Goal: Information Seeking & Learning: Learn about a topic

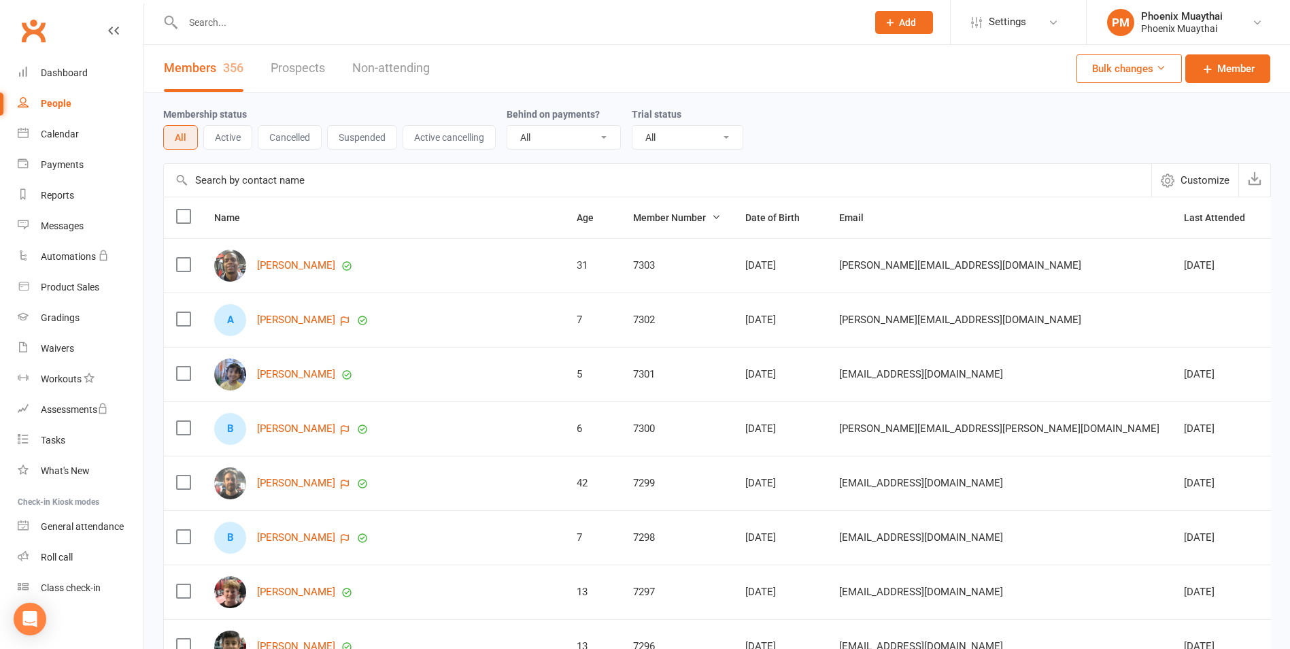
select select "100"
click at [41, 205] on link "Reports" at bounding box center [81, 195] width 126 height 31
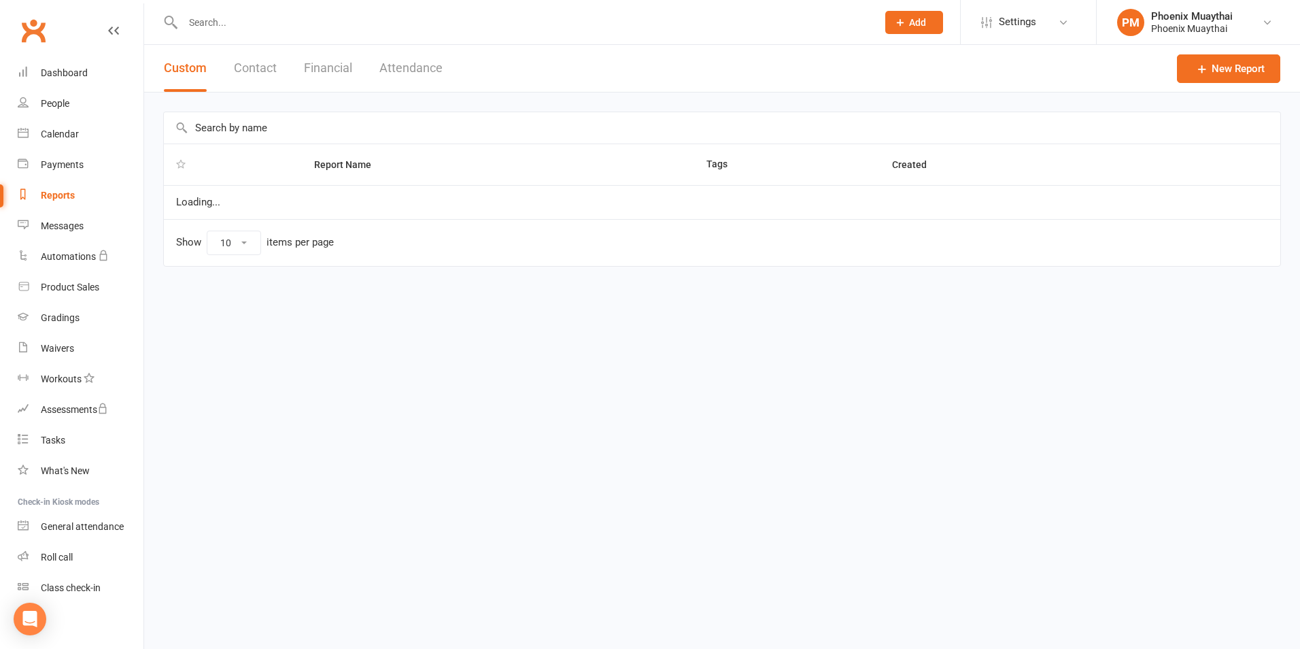
select select "100"
click at [241, 73] on button "Contact" at bounding box center [255, 68] width 43 height 47
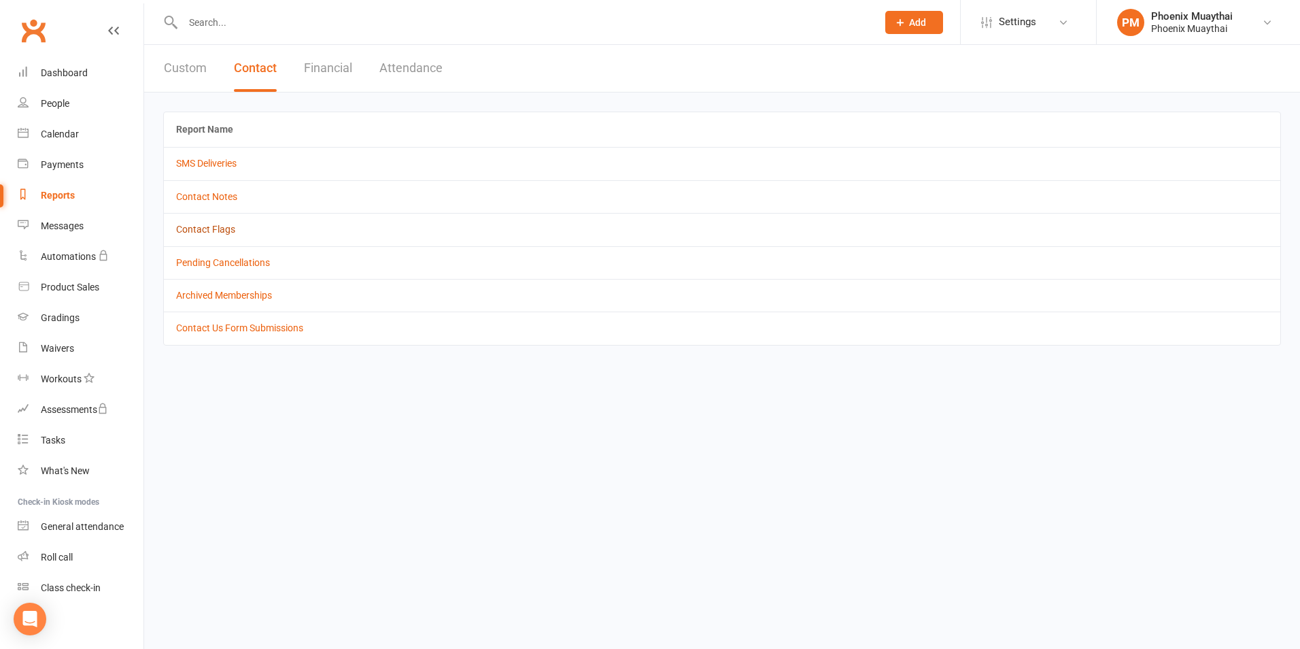
click at [223, 231] on link "Contact Flags" at bounding box center [205, 229] width 59 height 11
select select "active_only"
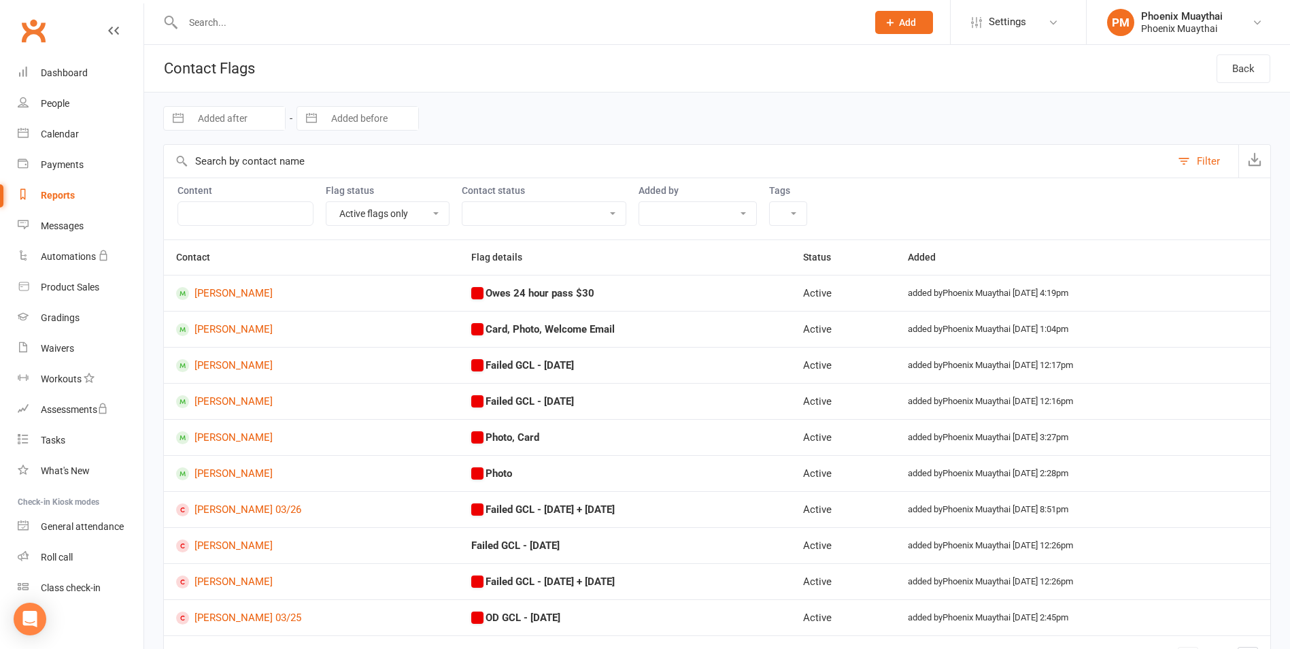
click at [73, 188] on link "Reports" at bounding box center [81, 195] width 126 height 31
select select "100"
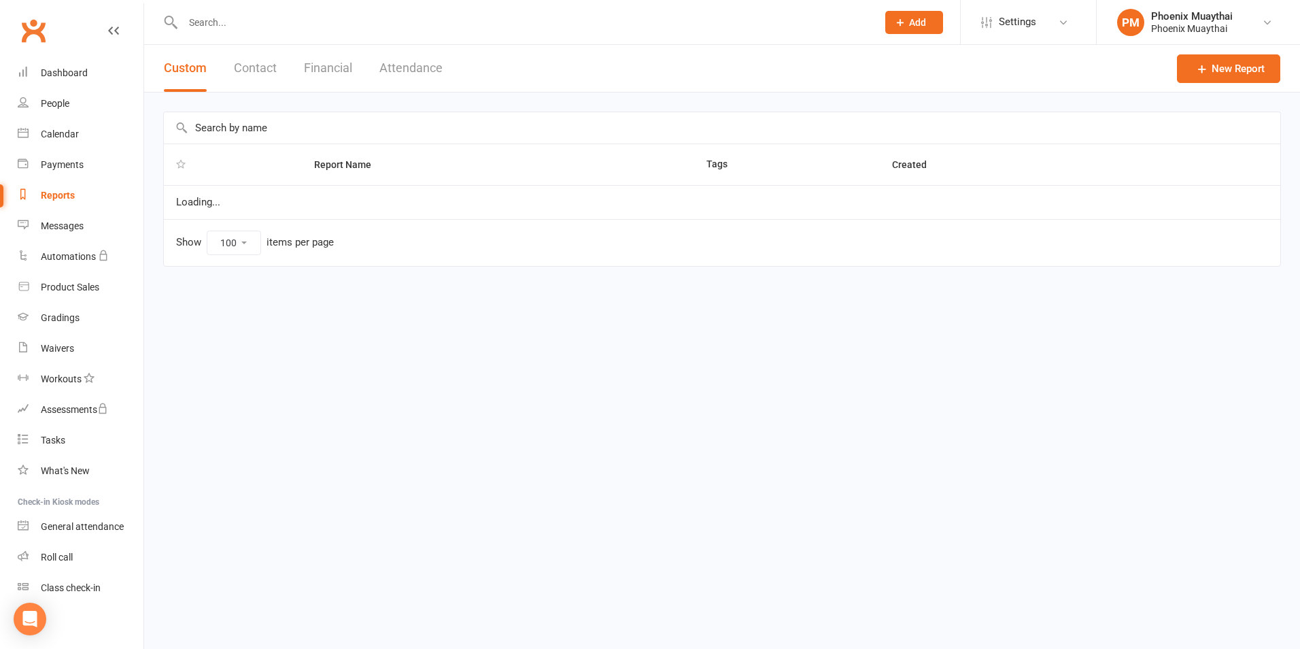
click at [325, 69] on button "Financial" at bounding box center [328, 68] width 48 height 47
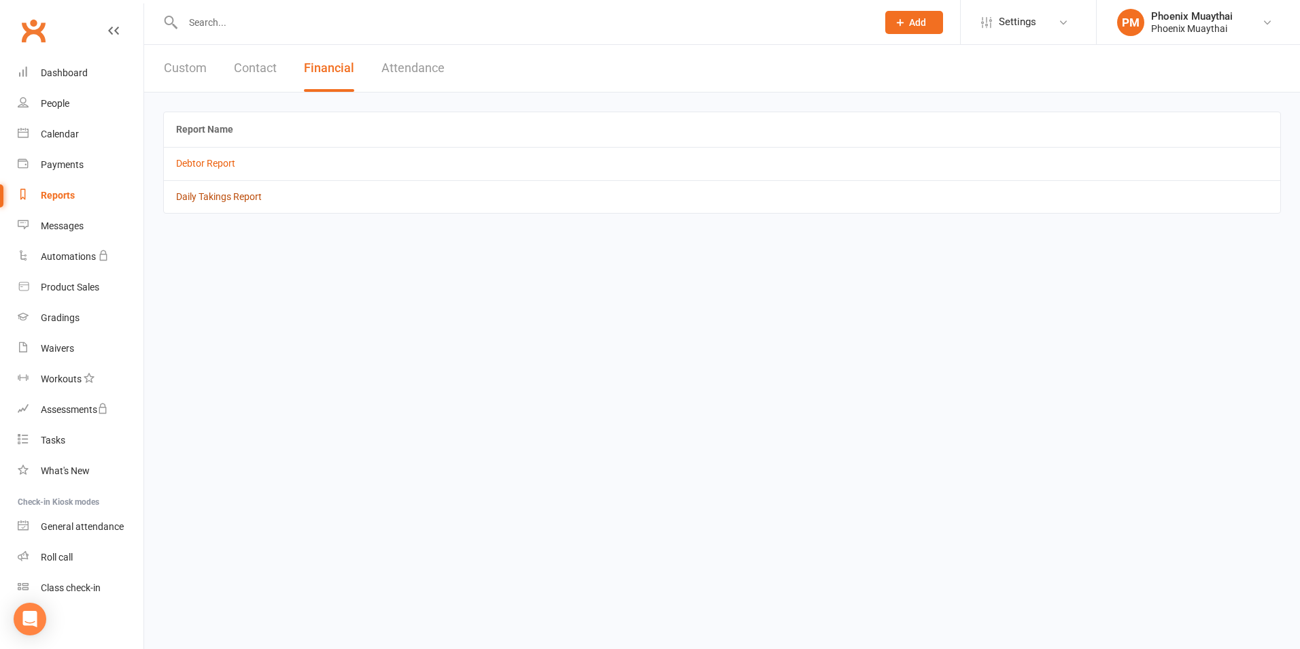
click at [237, 194] on link "Daily Takings Report" at bounding box center [219, 196] width 86 height 11
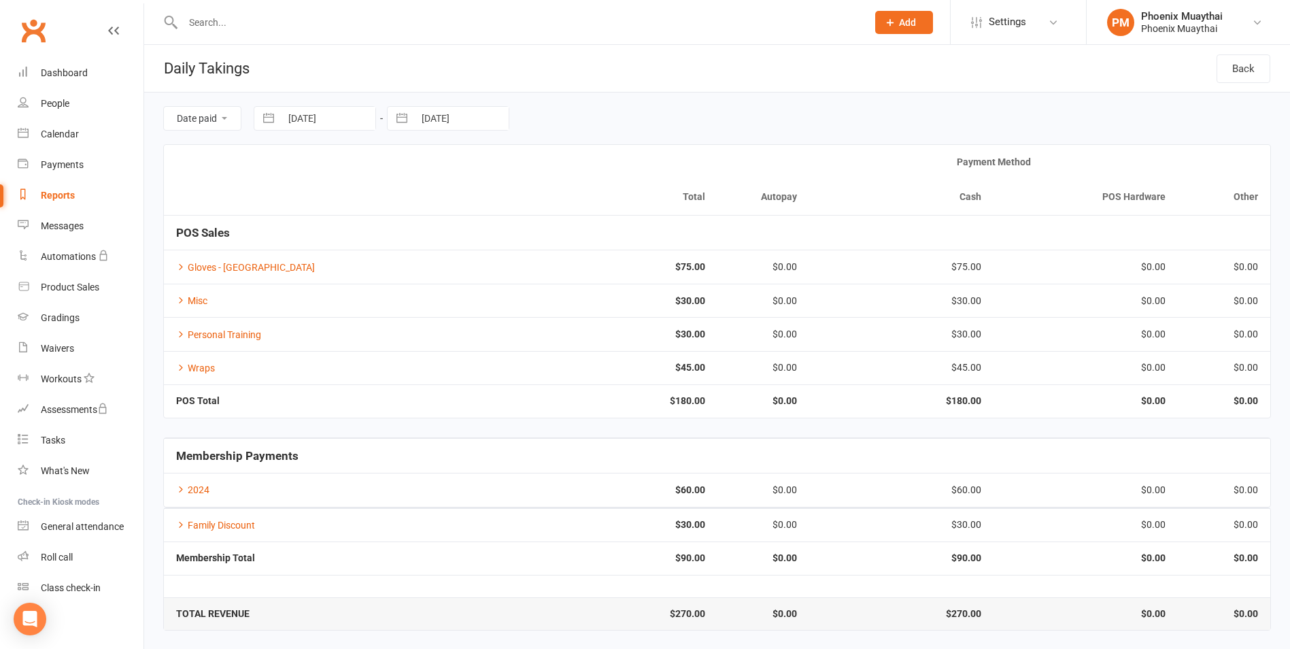
scroll to position [1, 0]
click at [55, 67] on div "Dashboard" at bounding box center [64, 72] width 47 height 11
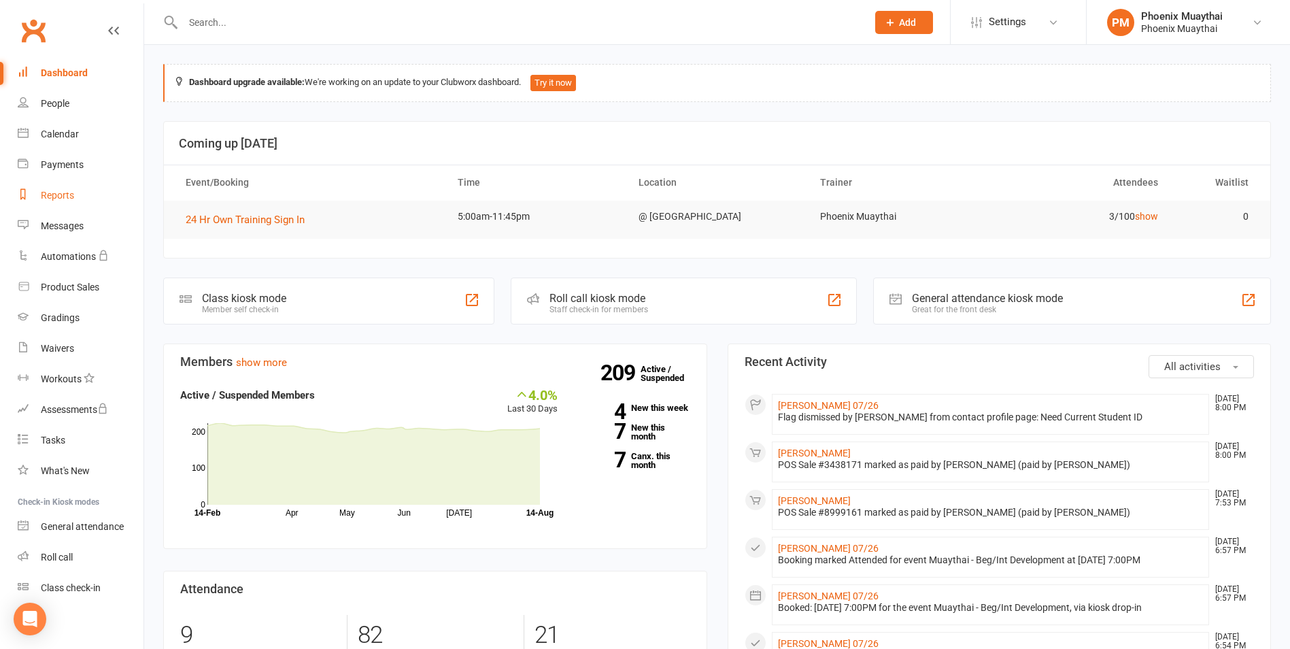
click at [82, 183] on link "Reports" at bounding box center [81, 195] width 126 height 31
select select "100"
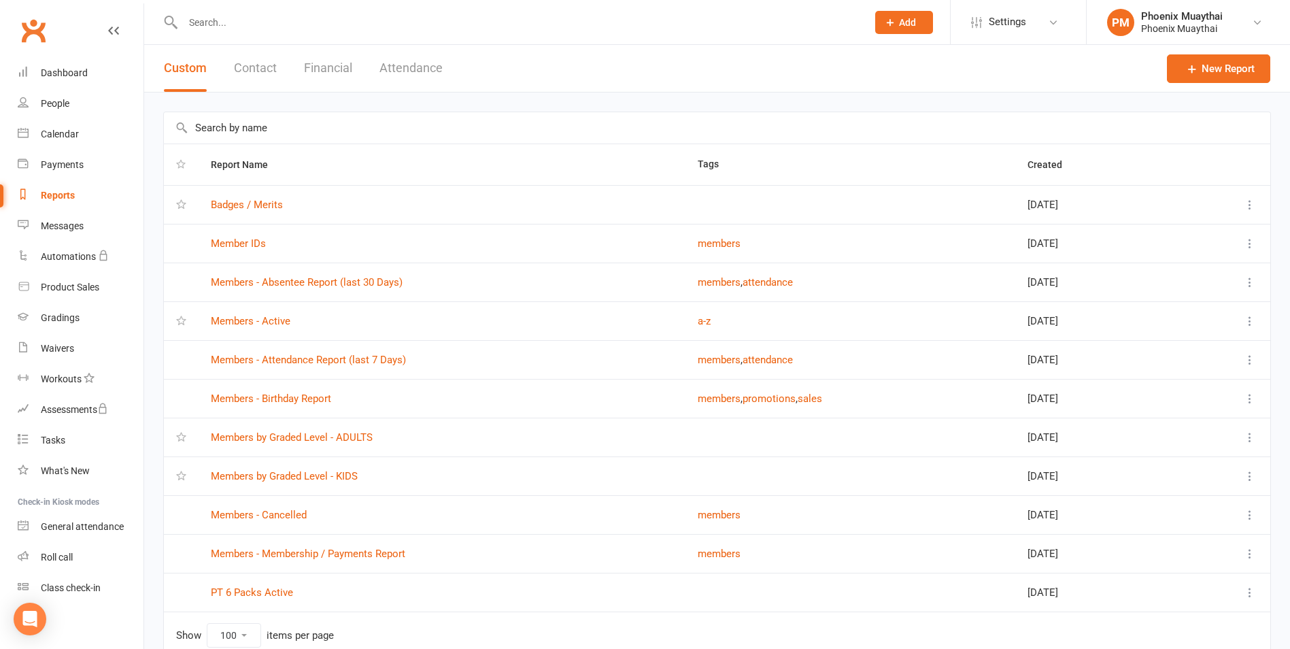
click at [260, 69] on button "Contact" at bounding box center [255, 68] width 43 height 47
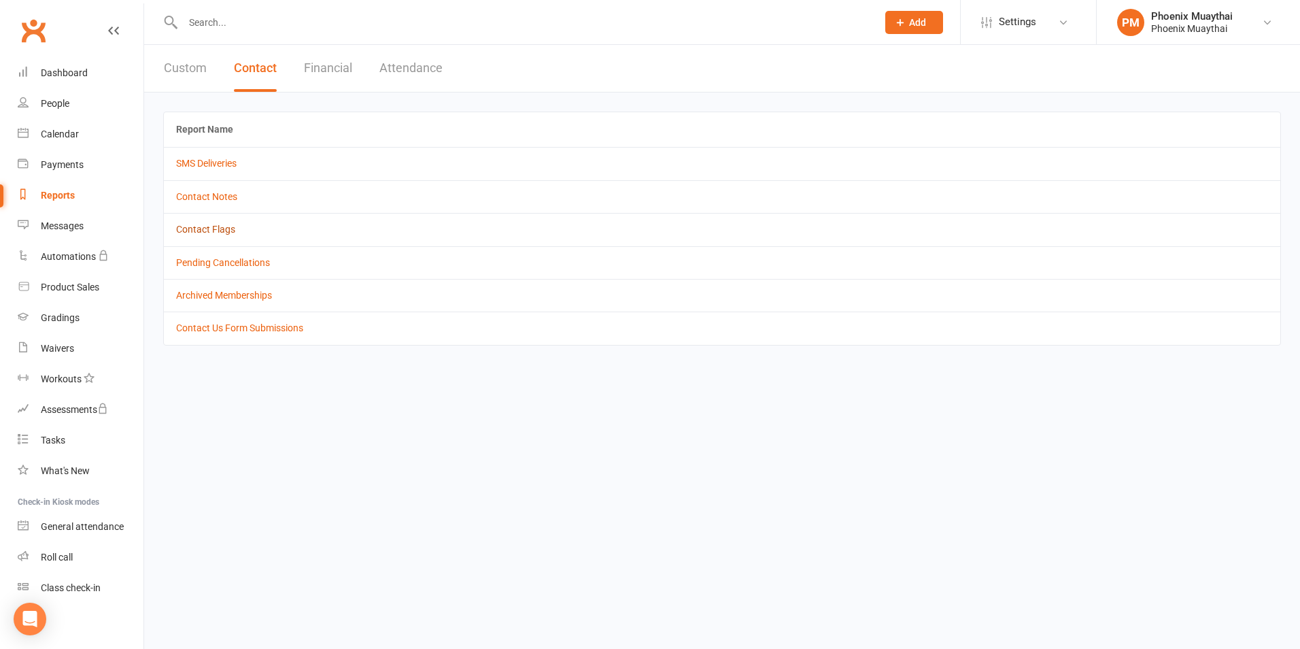
click at [218, 225] on link "Contact Flags" at bounding box center [205, 229] width 59 height 11
select select "active_only"
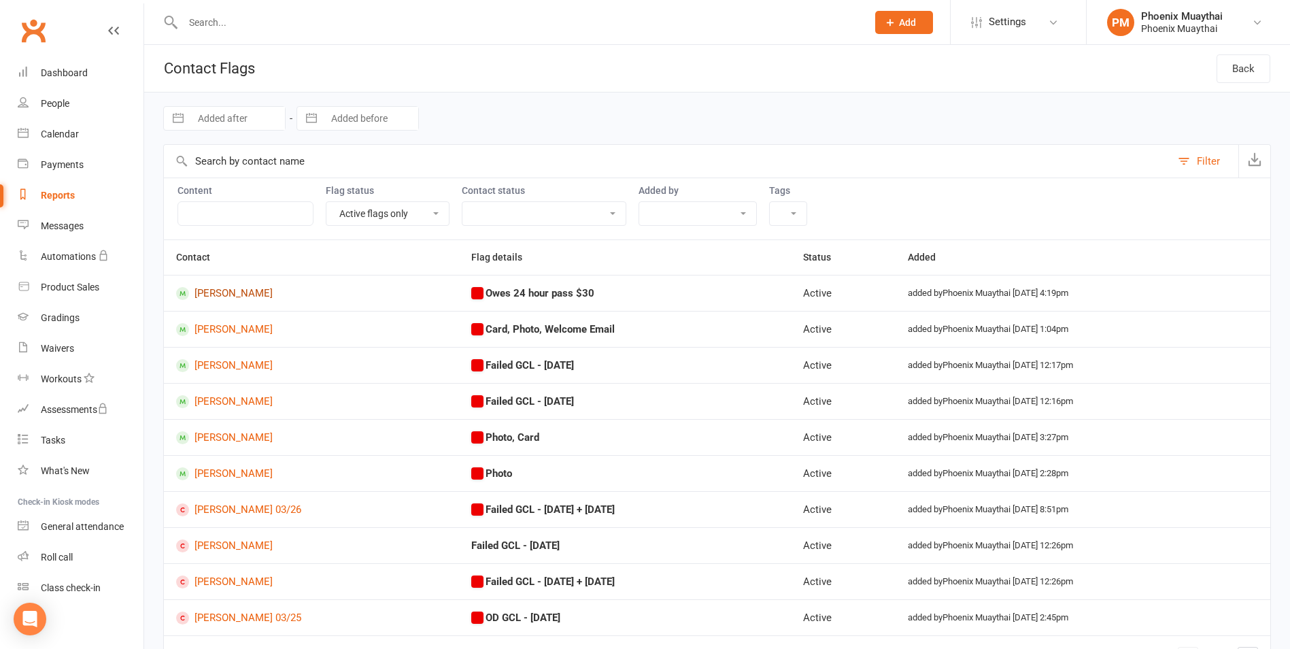
click at [243, 296] on link "[PERSON_NAME]" at bounding box center [311, 293] width 271 height 13
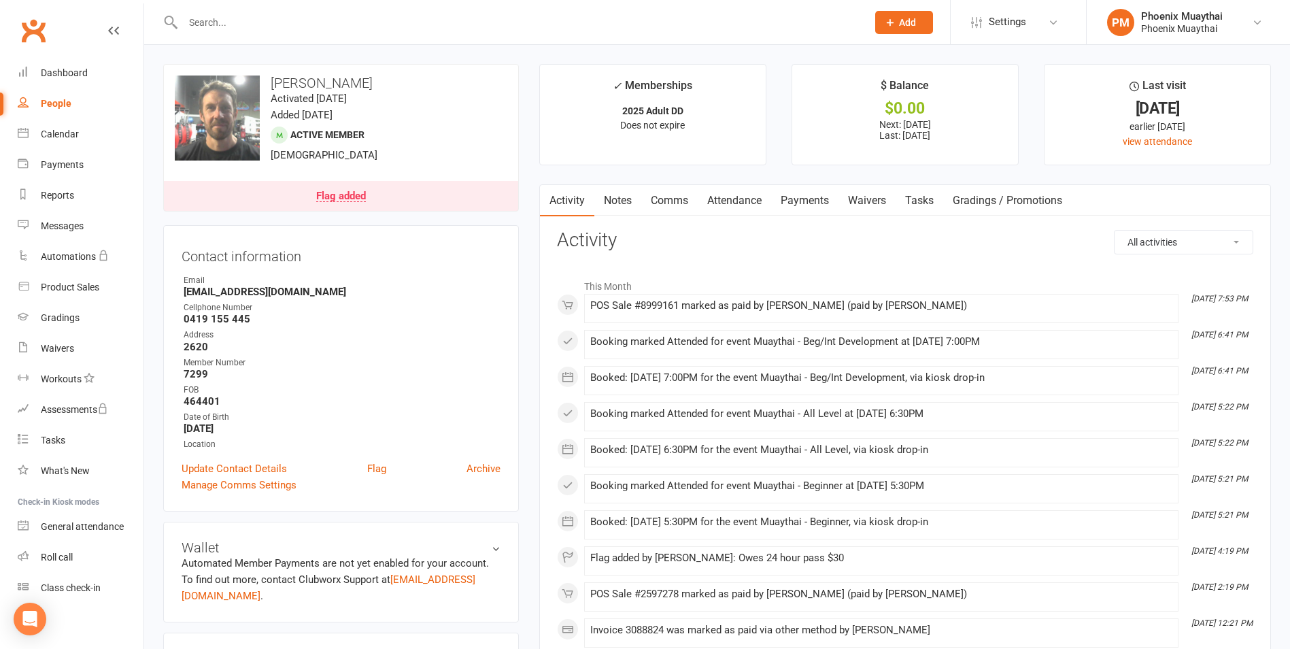
click at [813, 200] on link "Payments" at bounding box center [804, 200] width 67 height 31
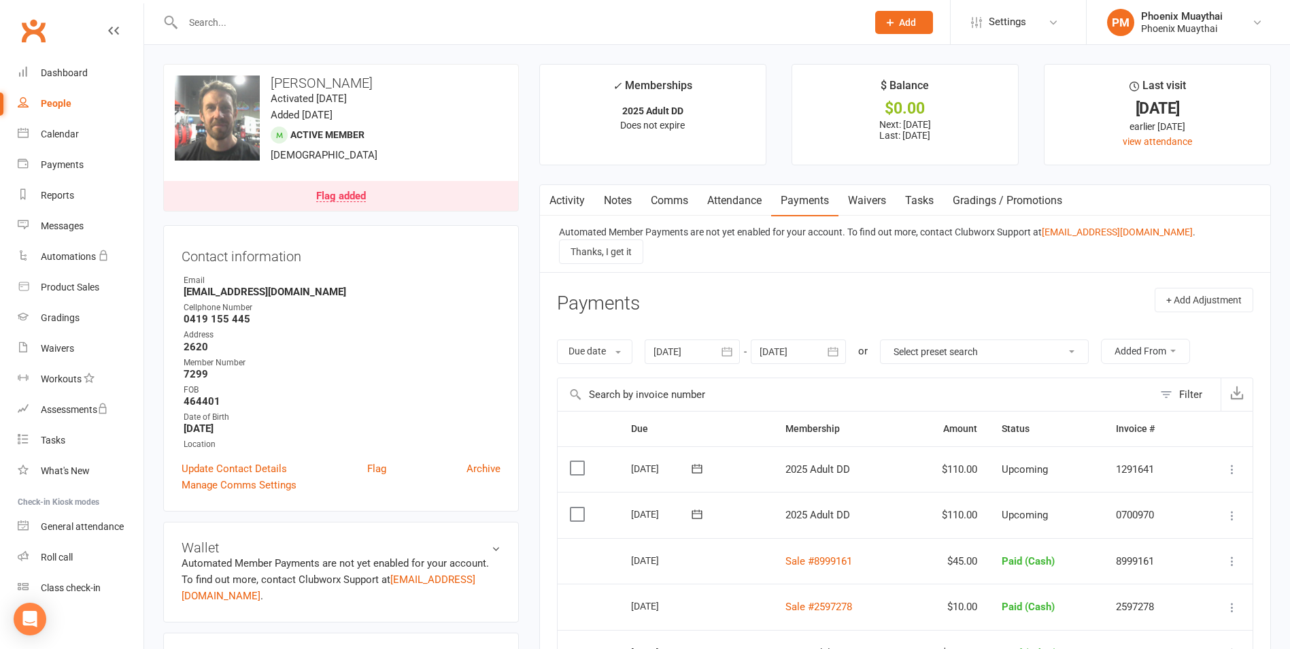
click at [369, 202] on link "Flag added" at bounding box center [341, 196] width 354 height 30
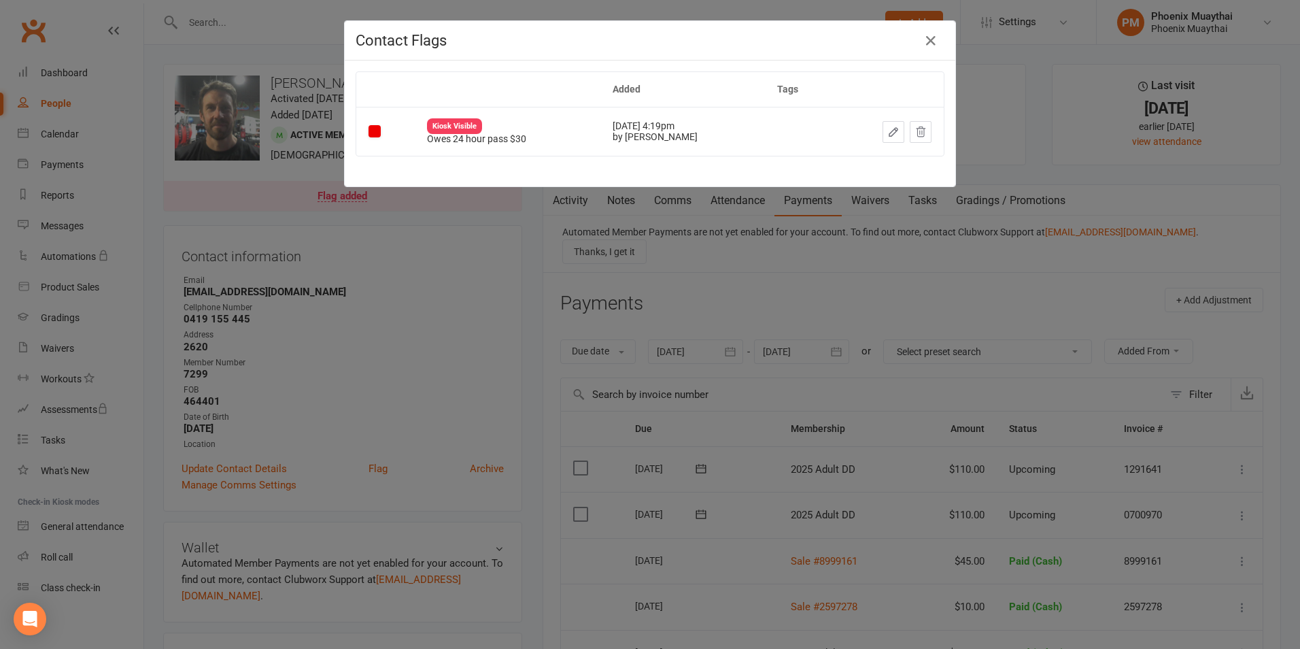
click at [647, 252] on div "Contact Flags Added Tags Kiosk Visible Owes 24 hour pass $30 [DATE] 4:19pm by […" at bounding box center [650, 324] width 1300 height 649
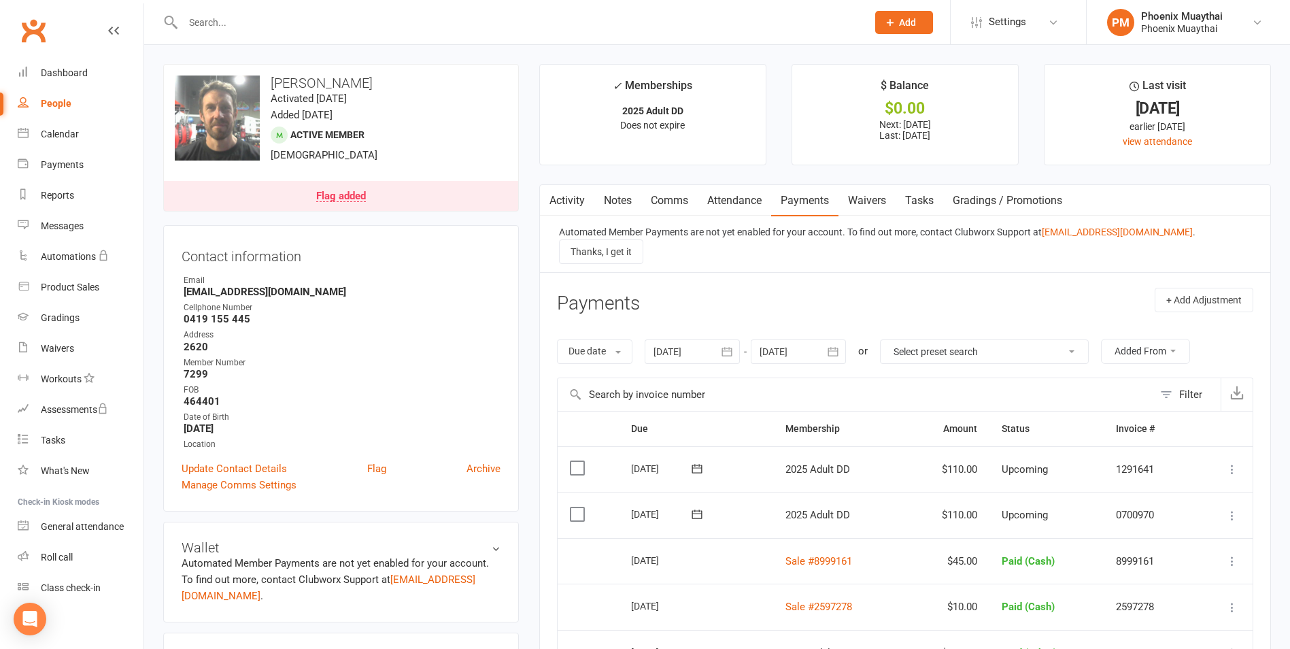
click at [213, 25] on input "text" at bounding box center [518, 22] width 679 height 19
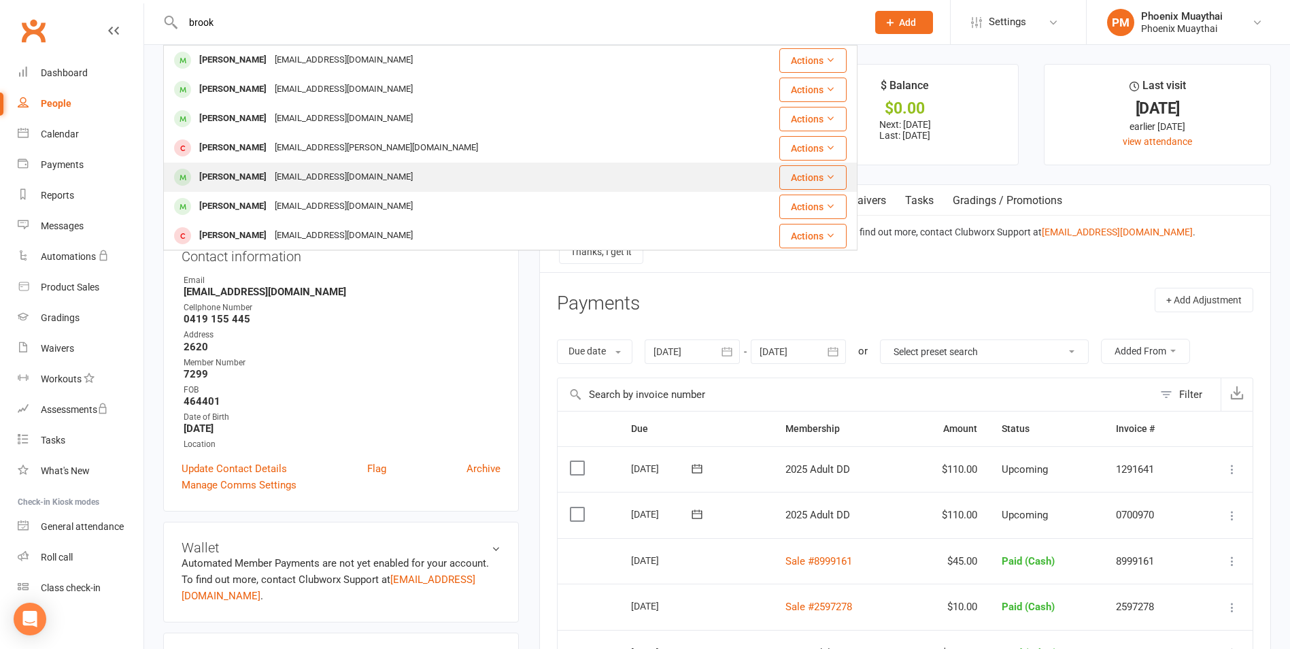
type input "brook"
click at [258, 174] on div "[PERSON_NAME]" at bounding box center [232, 177] width 75 height 20
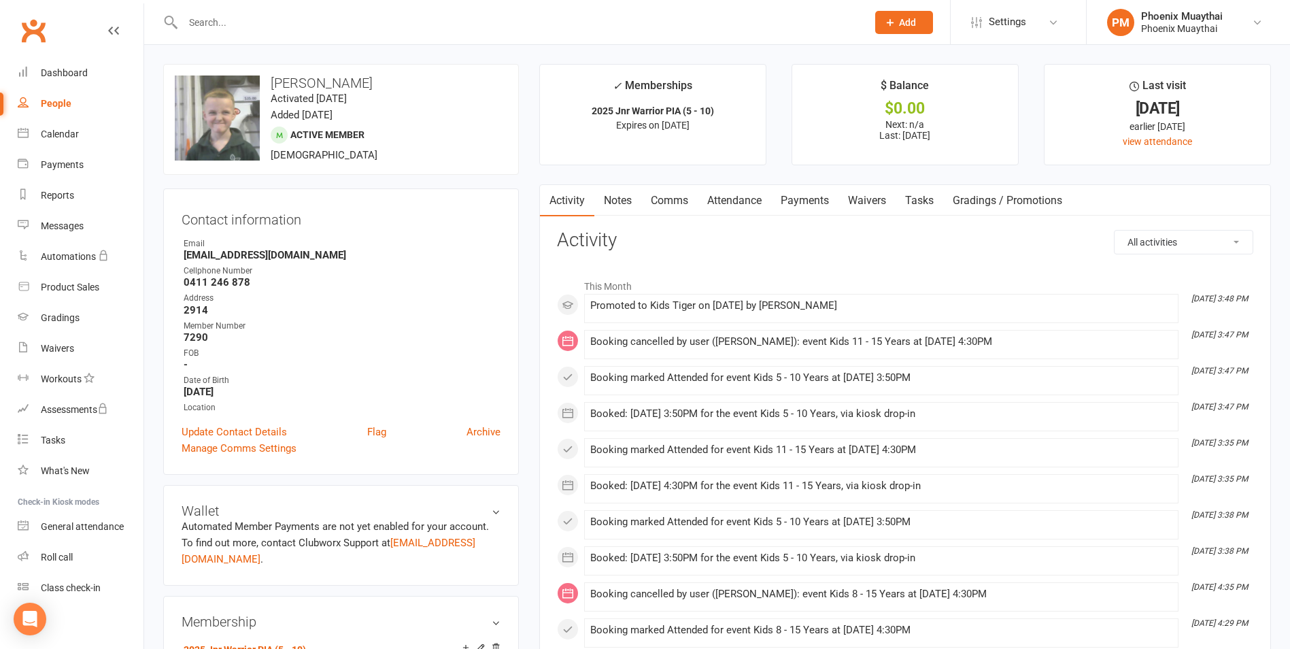
click at [235, 23] on input "text" at bounding box center [518, 22] width 679 height 19
click at [69, 79] on link "Dashboard" at bounding box center [81, 73] width 126 height 31
